Goal: Information Seeking & Learning: Learn about a topic

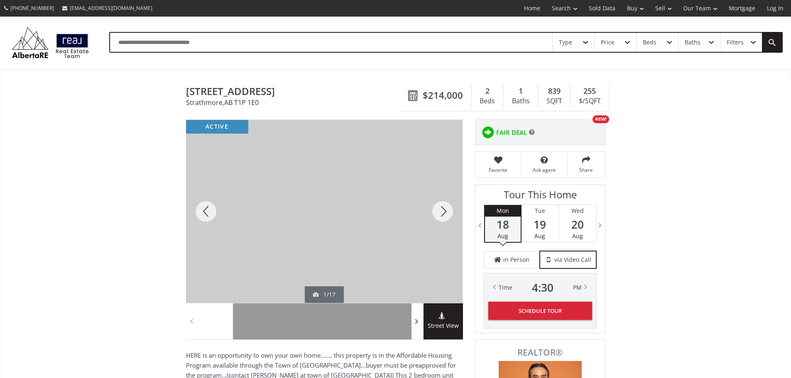
click at [418, 328] on span at bounding box center [417, 322] width 8 height 12
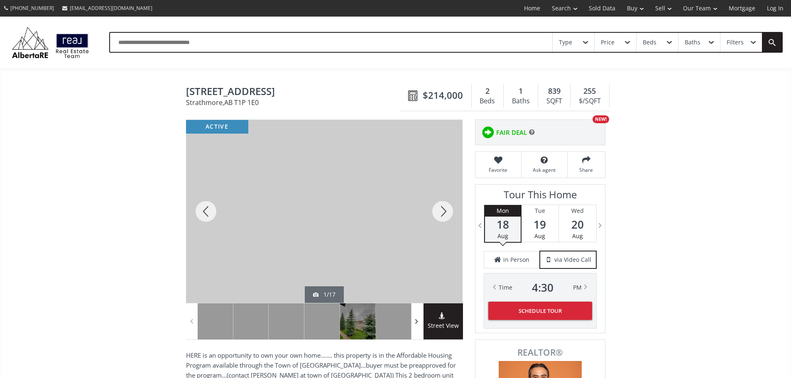
click at [418, 328] on span at bounding box center [417, 322] width 8 height 12
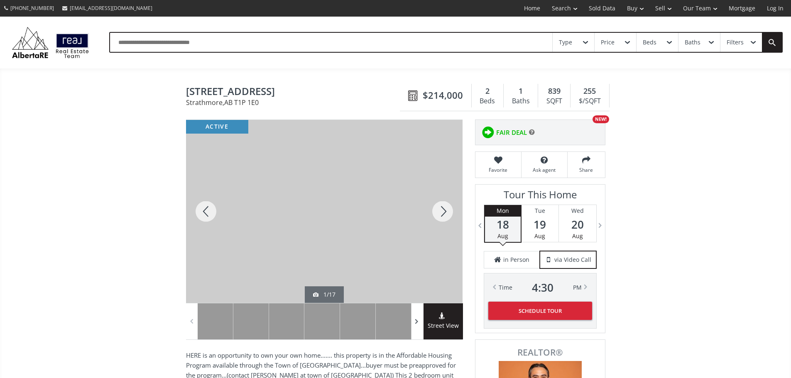
click at [416, 328] on span at bounding box center [417, 322] width 8 height 12
click at [349, 327] on div at bounding box center [358, 321] width 36 height 36
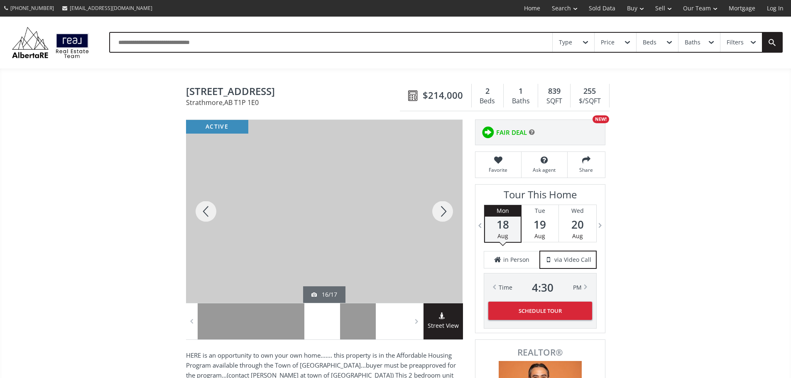
click at [419, 188] on div at bounding box center [324, 211] width 276 height 183
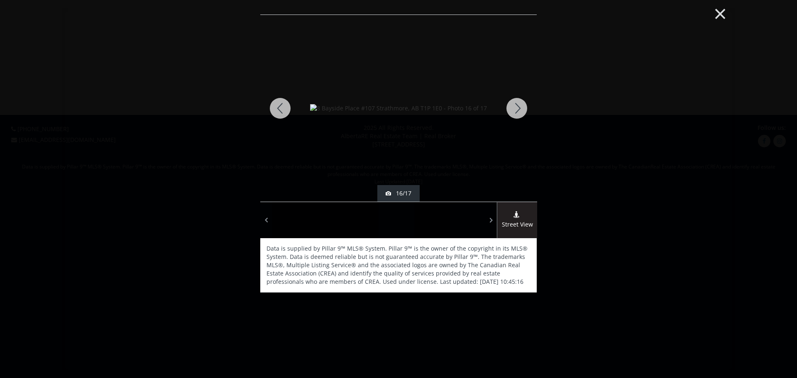
click at [726, 15] on button "×" at bounding box center [720, 13] width 46 height 34
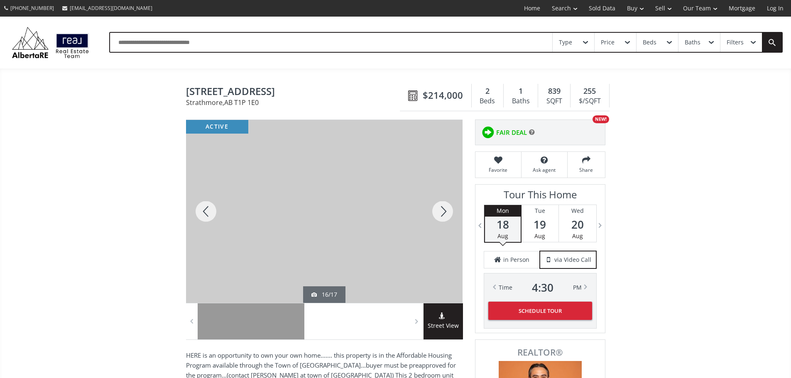
click at [348, 332] on div at bounding box center [358, 321] width 36 height 36
click at [387, 329] on div at bounding box center [286, 321] width 1033 height 36
click at [356, 330] on div at bounding box center [358, 321] width 36 height 36
click at [317, 332] on div at bounding box center [322, 321] width 36 height 36
click at [294, 335] on div at bounding box center [287, 321] width 36 height 36
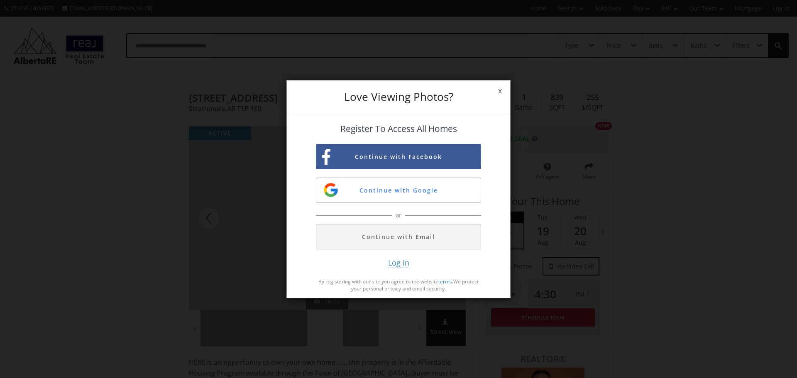
click at [501, 92] on span "x" at bounding box center [500, 90] width 20 height 23
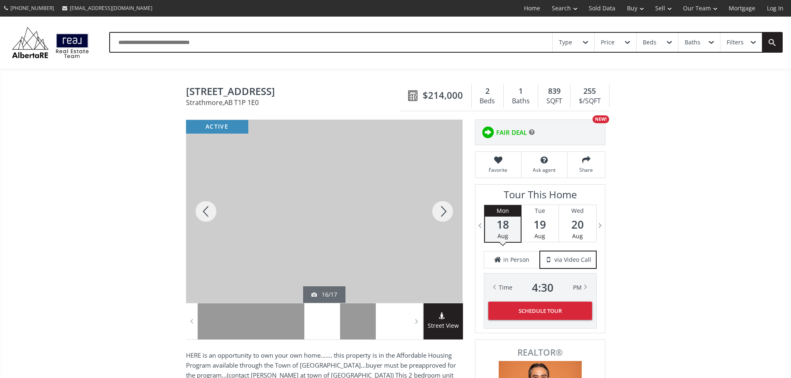
click at [200, 212] on div at bounding box center [206, 211] width 40 height 183
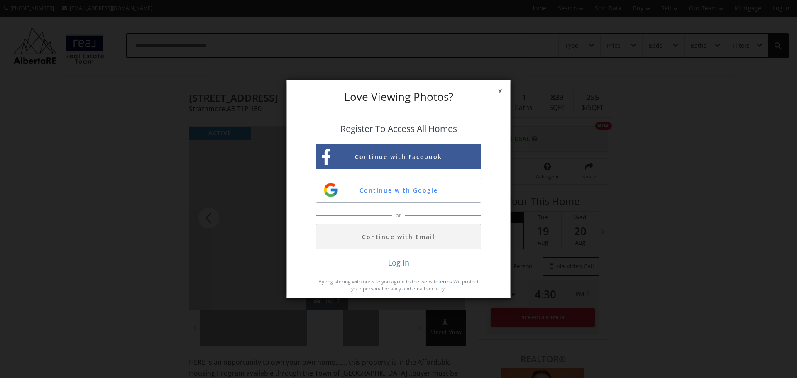
click at [500, 90] on span "x" at bounding box center [500, 90] width 20 height 23
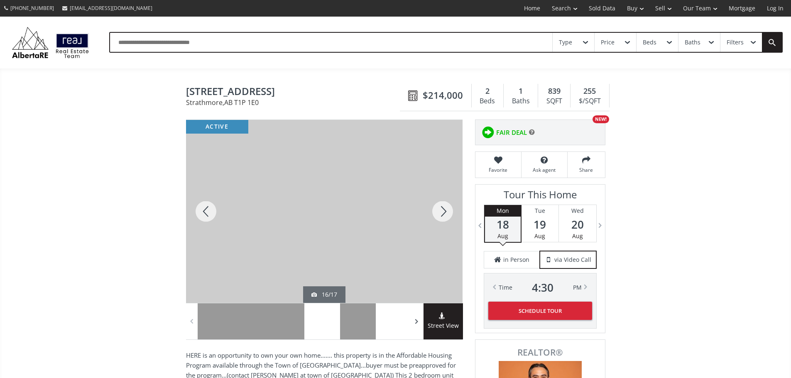
click at [417, 328] on span at bounding box center [417, 322] width 8 height 12
click at [192, 328] on span at bounding box center [192, 322] width 8 height 12
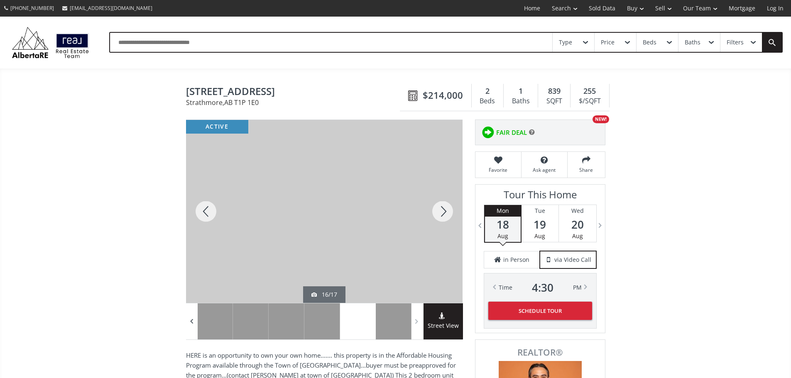
click at [192, 328] on span at bounding box center [192, 322] width 8 height 12
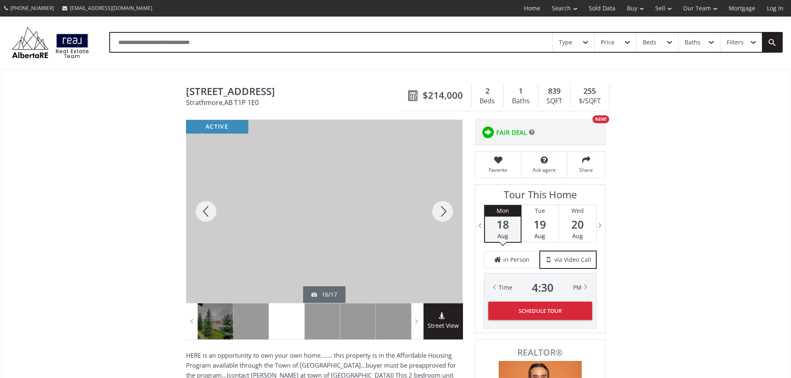
click at [275, 332] on div at bounding box center [287, 321] width 36 height 36
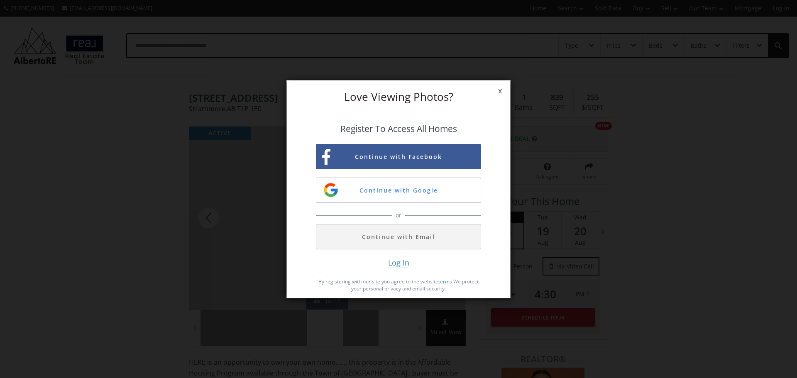
click at [499, 86] on span "x" at bounding box center [500, 90] width 20 height 23
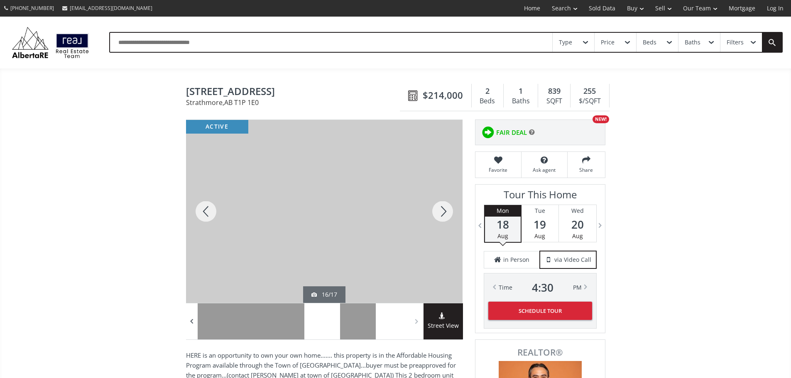
click at [189, 328] on span at bounding box center [192, 322] width 8 height 12
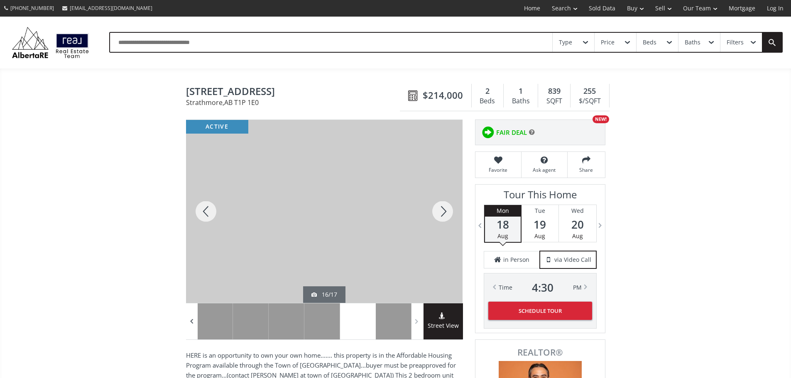
click at [190, 328] on span at bounding box center [192, 322] width 8 height 12
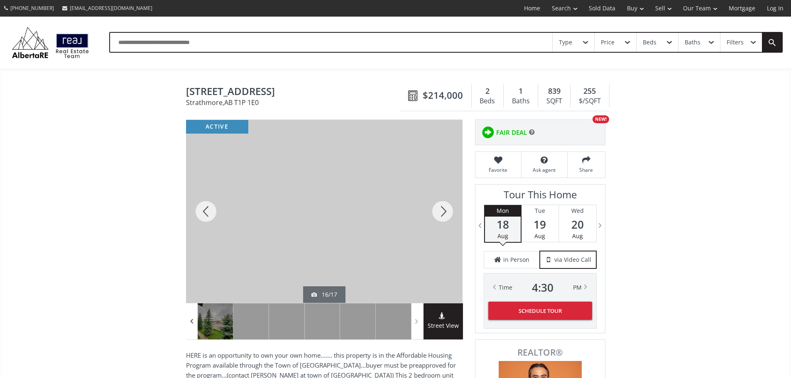
click at [191, 328] on span at bounding box center [192, 322] width 8 height 12
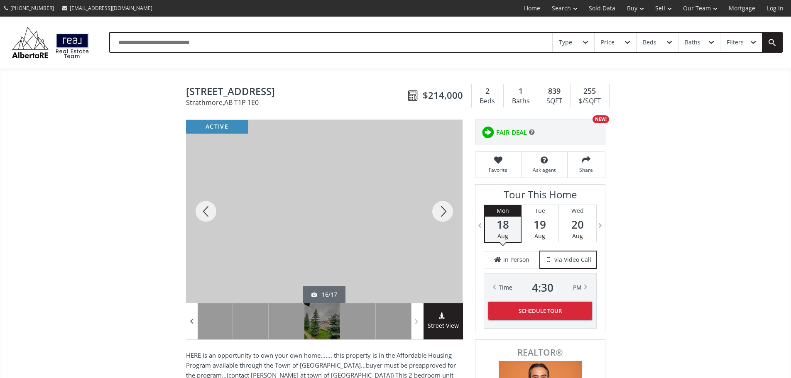
click at [191, 328] on span at bounding box center [192, 322] width 8 height 12
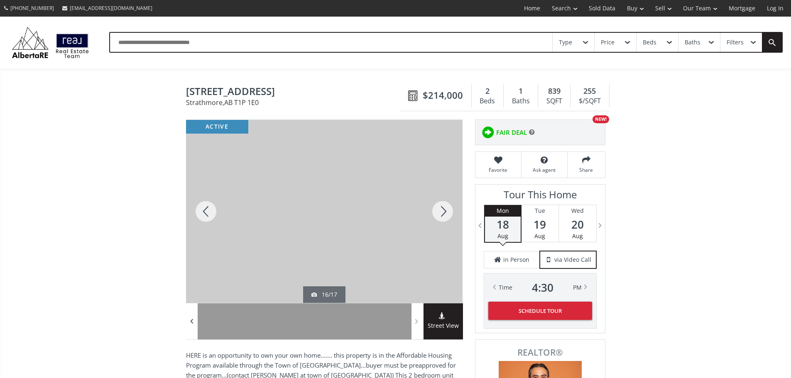
click at [191, 328] on span at bounding box center [192, 322] width 8 height 12
click at [216, 332] on div at bounding box center [216, 321] width 36 height 36
click at [418, 328] on span at bounding box center [417, 322] width 8 height 12
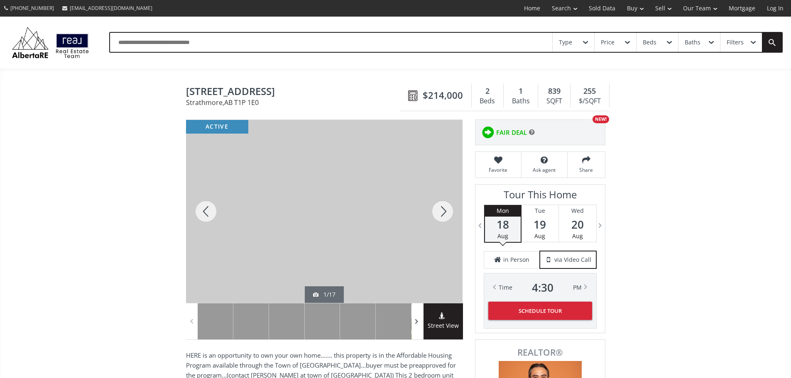
click at [418, 328] on span at bounding box center [417, 322] width 8 height 12
click at [362, 330] on div at bounding box center [358, 321] width 36 height 36
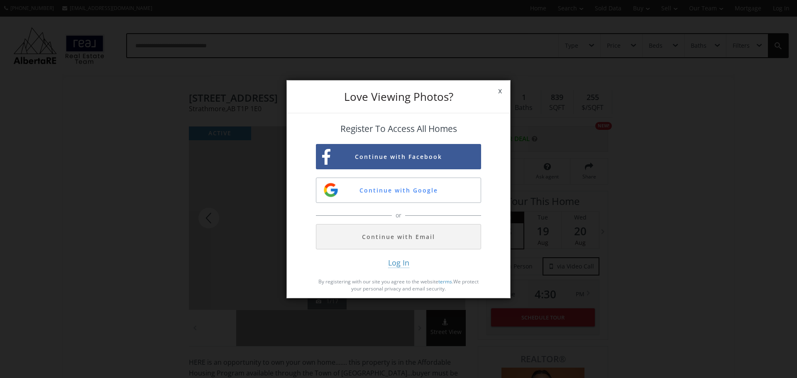
click at [499, 90] on span "x" at bounding box center [500, 90] width 20 height 23
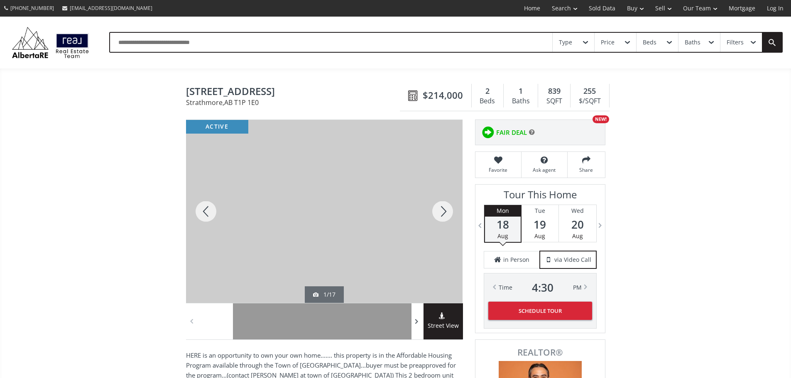
click at [416, 328] on span at bounding box center [417, 322] width 8 height 12
click at [419, 328] on span at bounding box center [417, 322] width 8 height 12
click at [414, 328] on span at bounding box center [417, 322] width 8 height 12
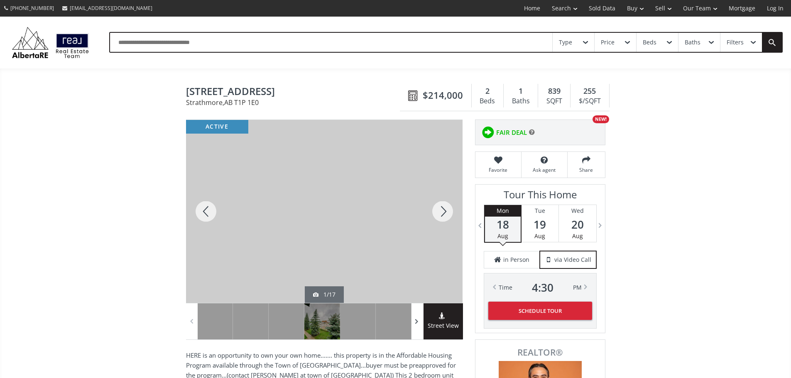
click at [414, 328] on span at bounding box center [417, 322] width 8 height 12
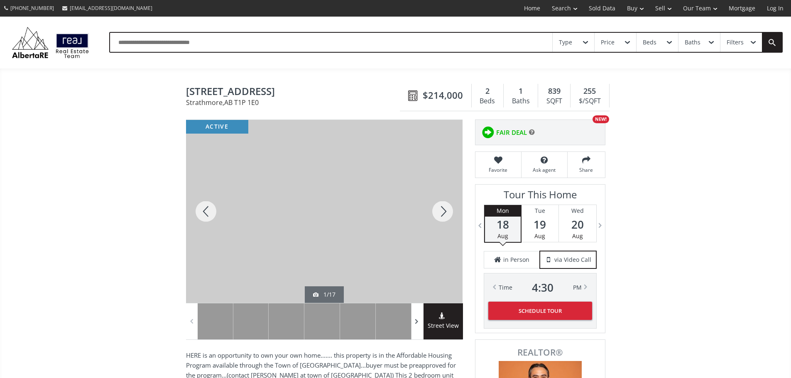
click at [414, 328] on span at bounding box center [417, 322] width 8 height 12
click at [360, 337] on div at bounding box center [358, 321] width 36 height 36
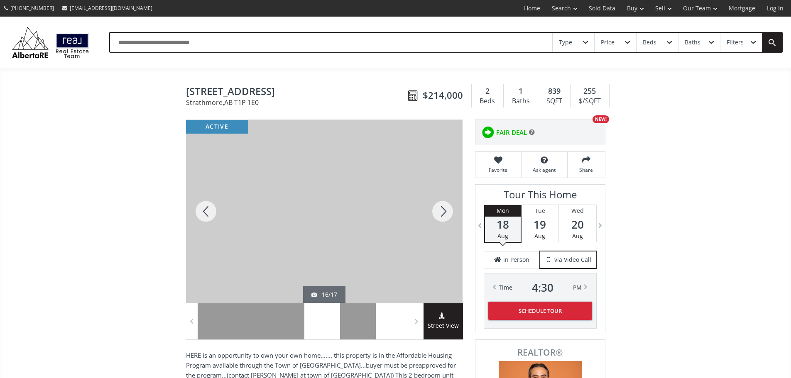
click at [388, 339] on div at bounding box center [286, 321] width 1033 height 36
click at [359, 337] on div at bounding box center [358, 321] width 36 height 36
click at [431, 240] on div at bounding box center [443, 211] width 40 height 183
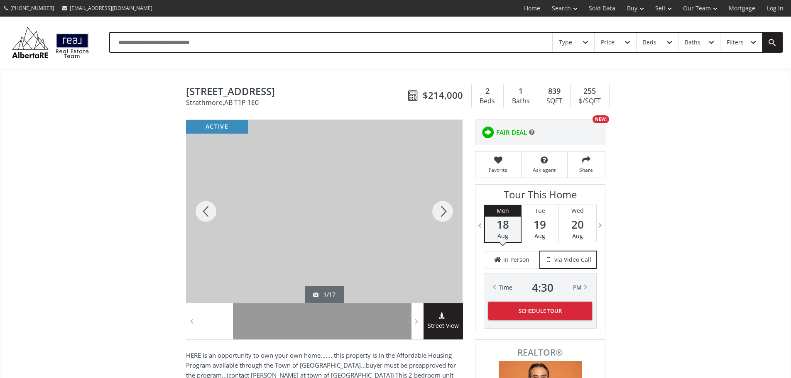
click at [201, 211] on div at bounding box center [206, 211] width 40 height 183
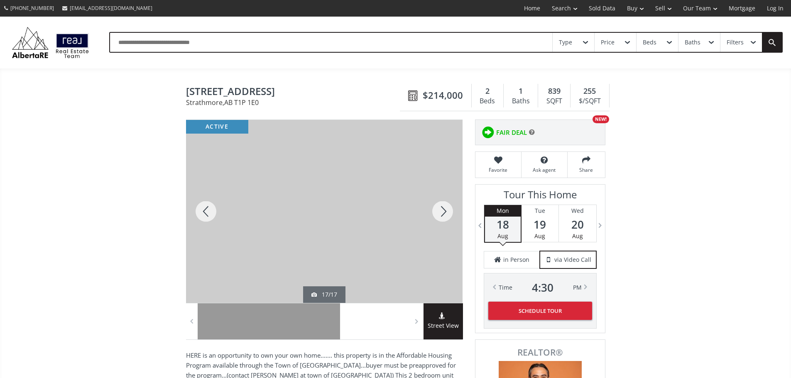
click at [384, 216] on div at bounding box center [324, 211] width 276 height 183
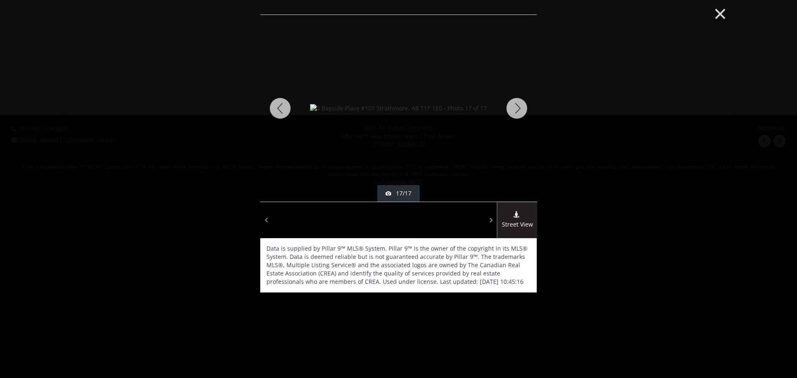
click at [722, 13] on button "×" at bounding box center [720, 13] width 46 height 34
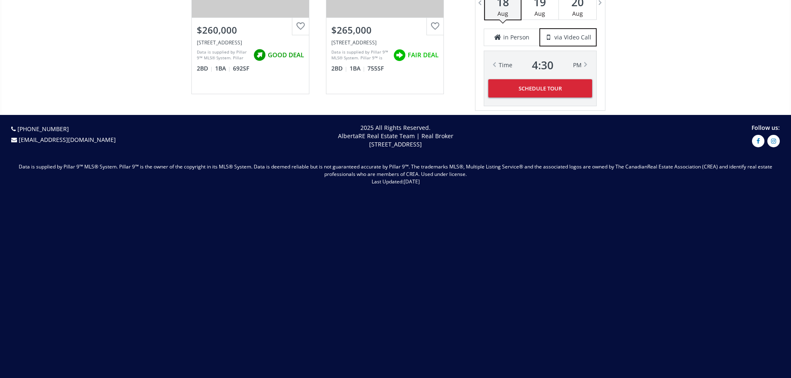
scroll to position [1446, 0]
